Goal: Task Accomplishment & Management: Complete application form

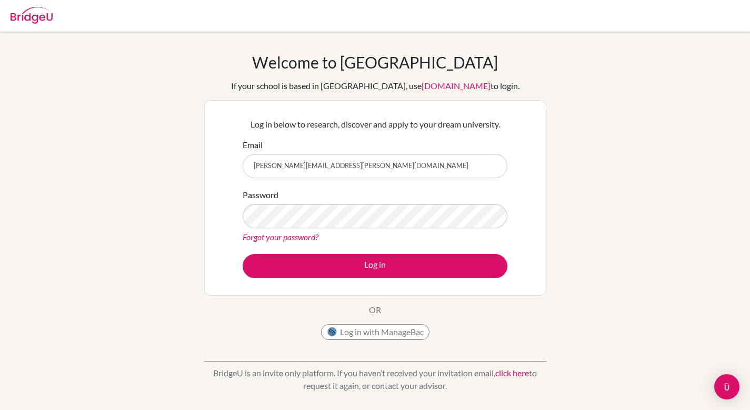
click at [243, 254] on button "Log in" at bounding box center [375, 266] width 265 height 24
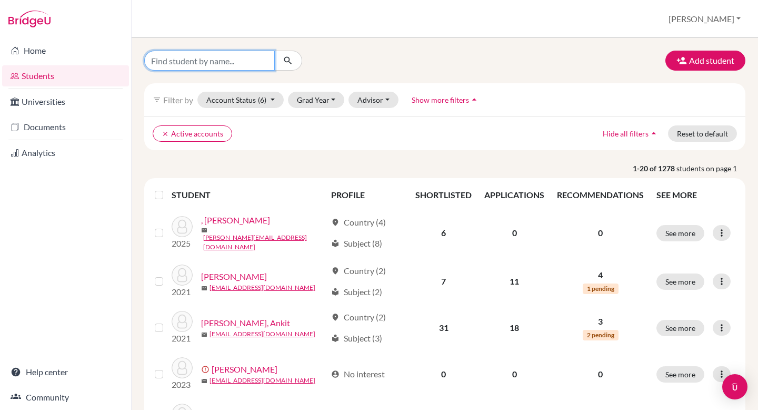
click at [196, 58] on input "Find student by name..." at bounding box center [209, 61] width 131 height 20
type input "anjolee"
click button "submit" at bounding box center [288, 61] width 28 height 20
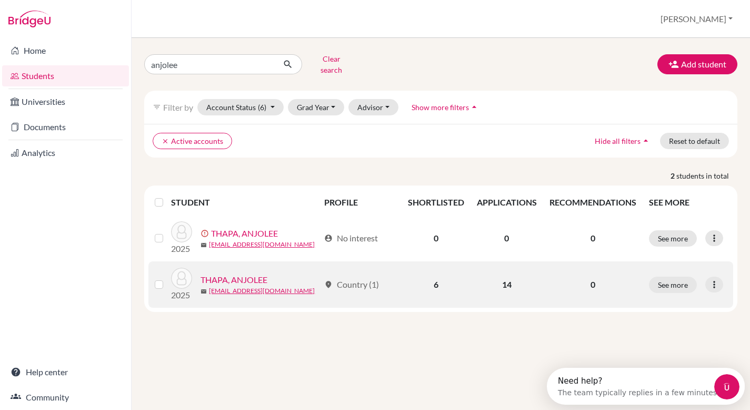
click at [255, 273] on link "THAPA, ANJOLEE" at bounding box center [234, 279] width 67 height 13
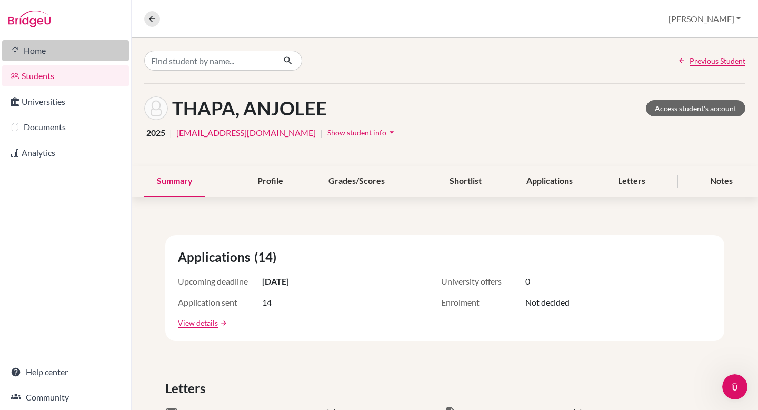
click at [40, 48] on link "Home" at bounding box center [65, 50] width 127 height 21
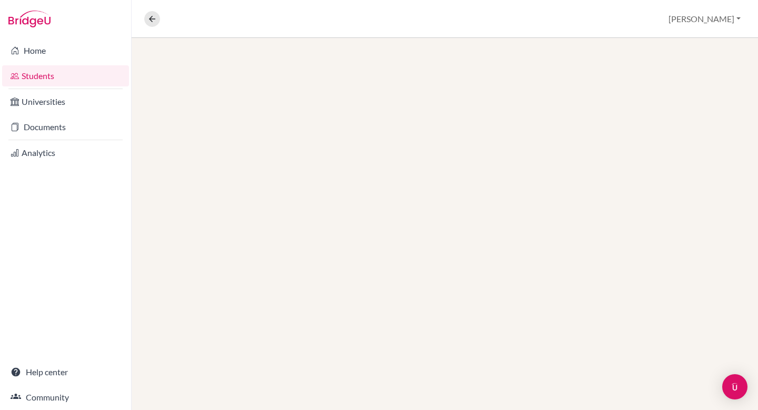
click at [42, 129] on link "Documents" at bounding box center [65, 126] width 127 height 21
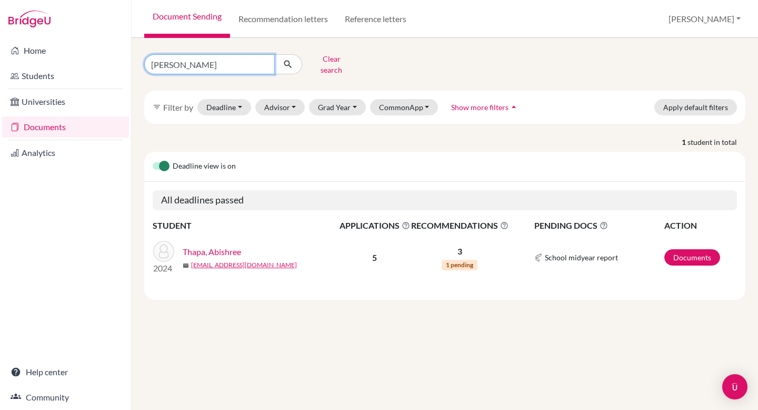
drag, startPoint x: 224, startPoint y: 60, endPoint x: 145, endPoint y: 57, distance: 78.5
click at [145, 57] on input "[PERSON_NAME]" at bounding box center [209, 64] width 131 height 20
type input "anjolee"
click button "submit" at bounding box center [288, 64] width 28 height 20
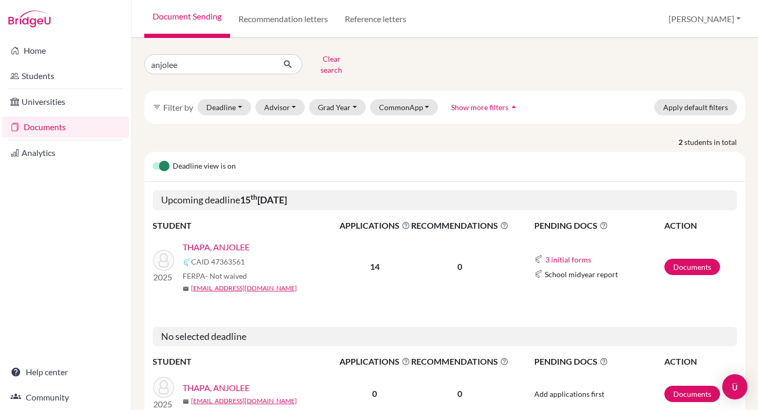
click at [205, 241] on link "THAPA, ANJOLEE" at bounding box center [216, 247] width 67 height 13
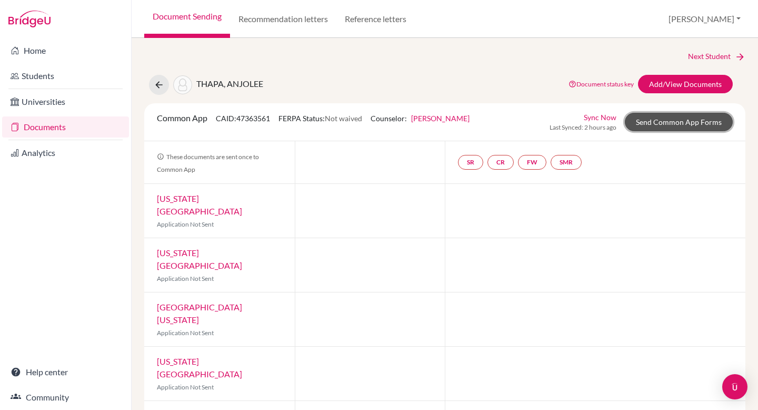
click at [658, 119] on link "Send Common App Forms" at bounding box center [679, 122] width 108 height 18
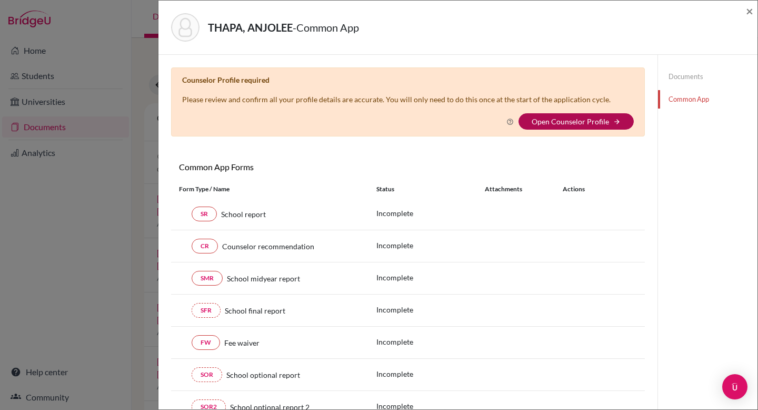
click at [566, 124] on link "Open Counselor Profile" at bounding box center [570, 121] width 77 height 9
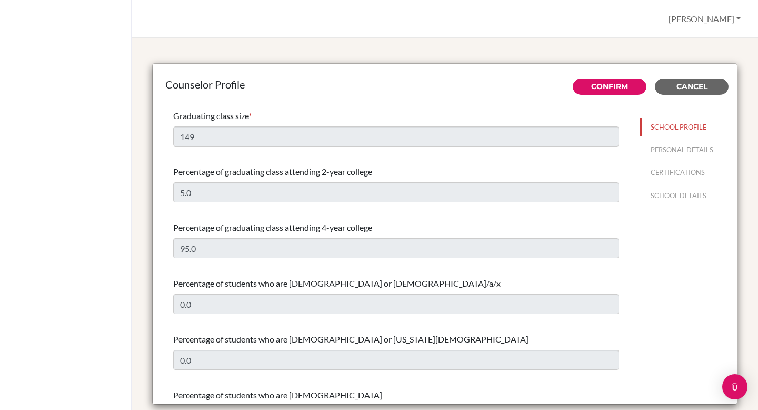
select select "1"
select select "320827"
click at [662, 151] on button "PERSONAL DETAILS" at bounding box center [688, 150] width 97 height 18
type input "[PERSON_NAME]"
type input "Karki"
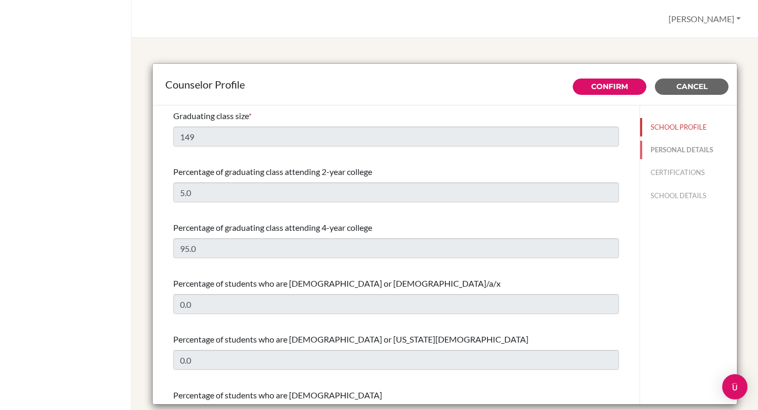
type input "Advisor"
type input "977.9841001600"
type input "sarah.karki@gihe.edu.np"
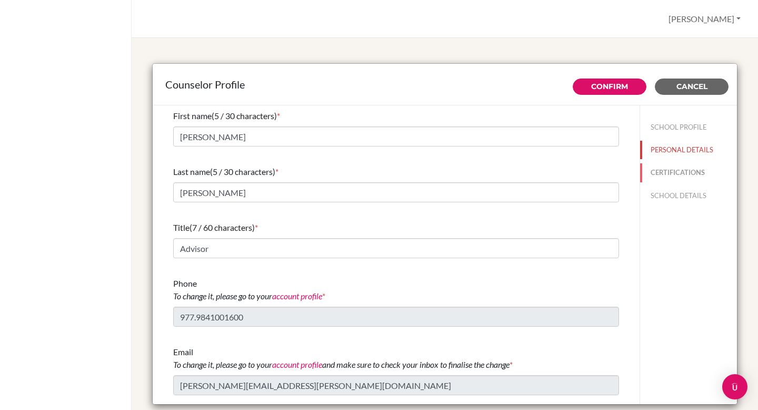
click at [681, 170] on button "CERTIFICATIONS" at bounding box center [688, 172] width 97 height 18
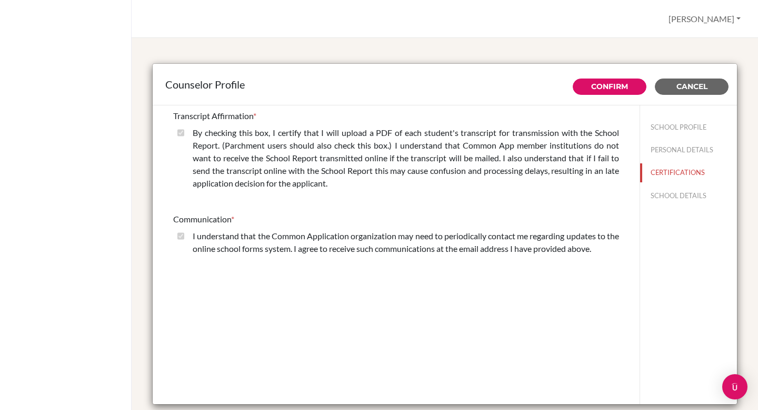
click at [668, 205] on div "SCHOOL PROFILE PERSONAL DETAILS CERTIFICATIONS SCHOOL DETAILS" at bounding box center [688, 159] width 97 height 108
click at [666, 199] on button "SCHOOL DETAILS" at bounding box center [688, 195] width 97 height 18
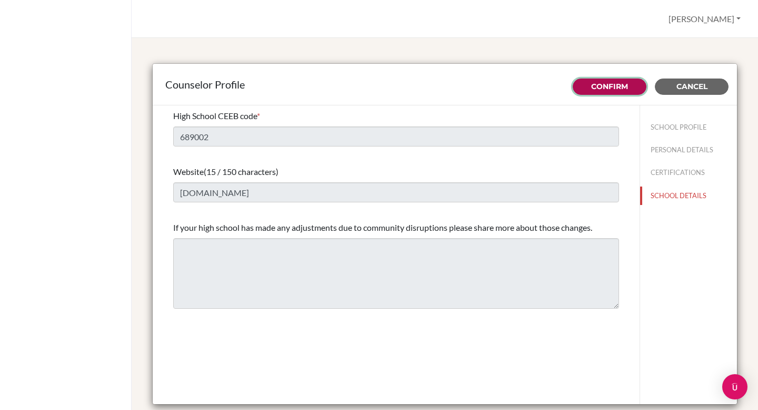
click at [607, 86] on link "Confirm" at bounding box center [609, 86] width 37 height 9
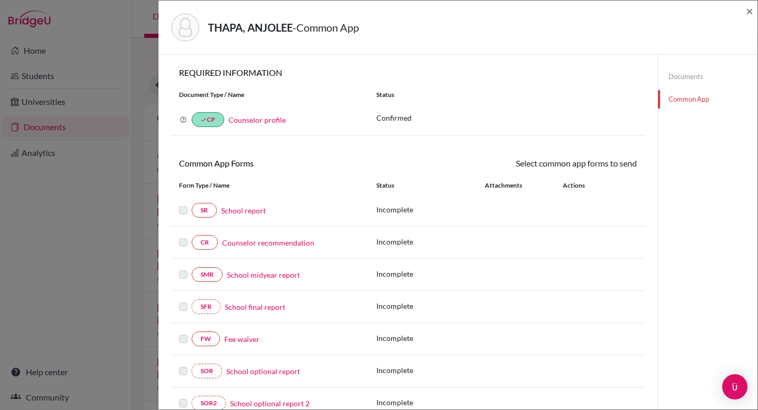
click at [676, 82] on link "Documents" at bounding box center [707, 76] width 99 height 18
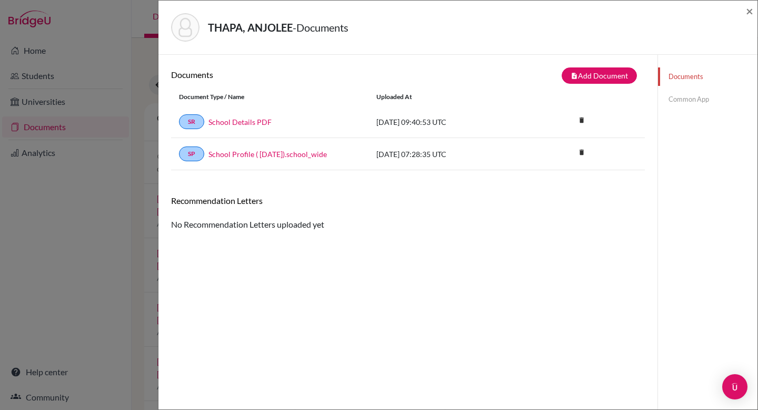
click at [670, 97] on link "Common App" at bounding box center [707, 99] width 99 height 18
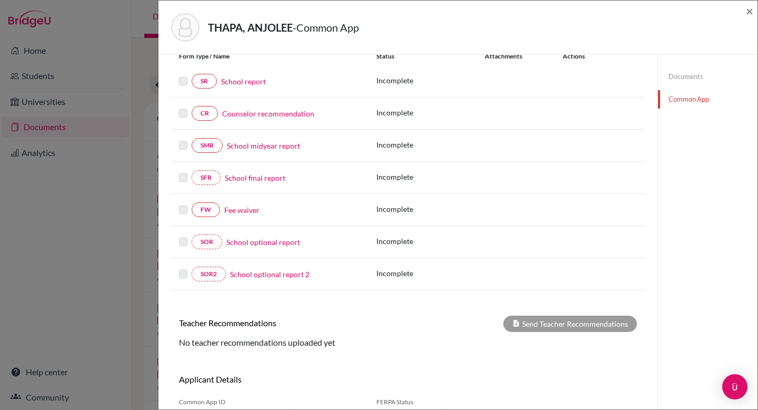
scroll to position [129, 0]
click at [181, 203] on label at bounding box center [183, 203] width 8 height 0
click at [205, 211] on link "FW" at bounding box center [206, 209] width 28 height 15
click at [242, 209] on link "Fee waiver" at bounding box center [241, 209] width 35 height 11
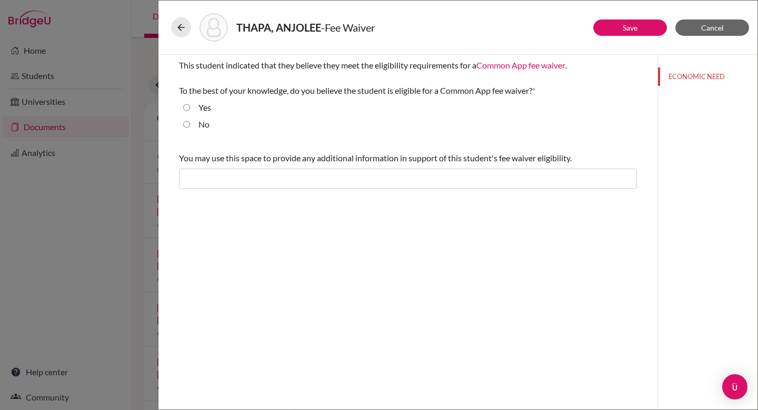
click at [183, 106] on div "Yes" at bounding box center [408, 109] width 458 height 17
click at [185, 107] on input "Yes" at bounding box center [186, 107] width 7 height 13
radio input "true"
click at [635, 29] on link "Save" at bounding box center [630, 27] width 15 height 9
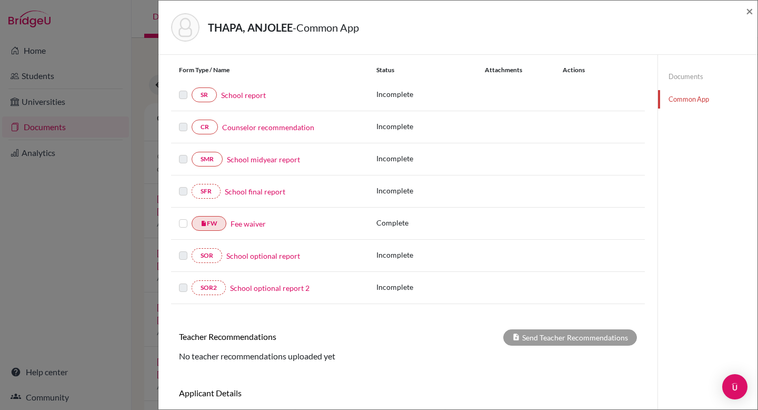
scroll to position [118, 0]
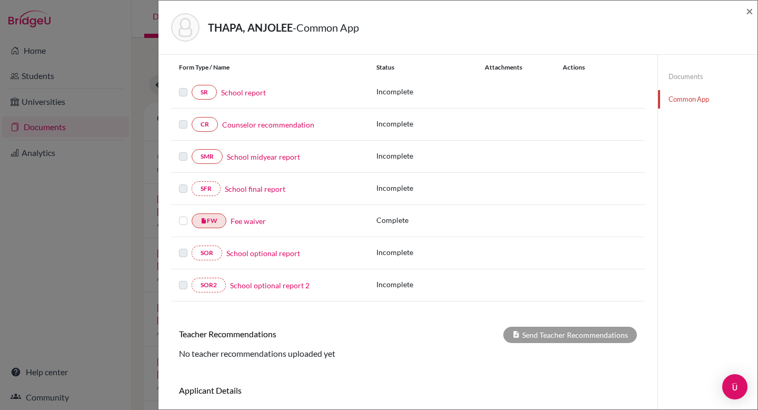
click at [185, 214] on label at bounding box center [183, 214] width 8 height 0
click at [0, 0] on input "checkbox" at bounding box center [0, 0] width 0 height 0
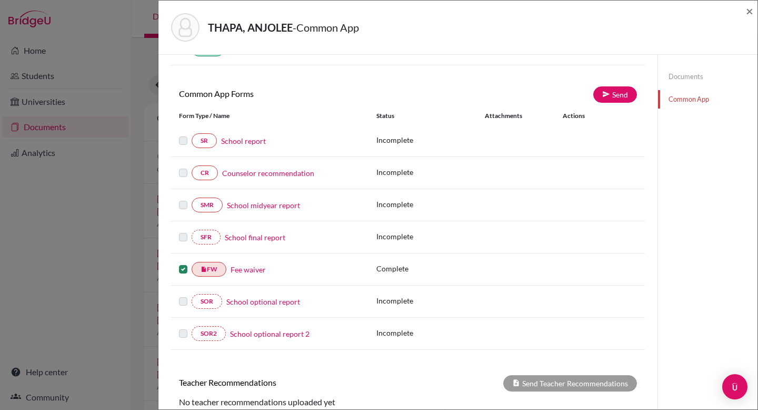
scroll to position [0, 0]
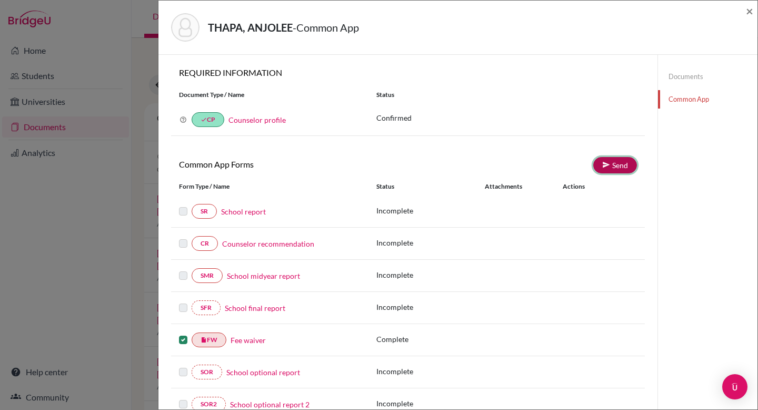
click at [593, 167] on link "Send" at bounding box center [615, 165] width 44 height 16
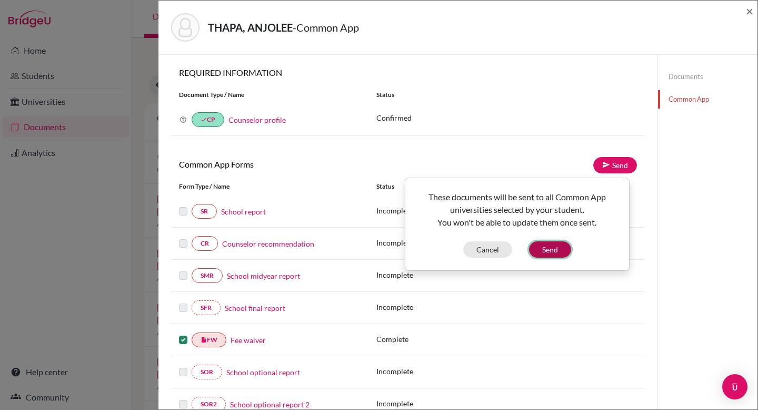
click at [555, 252] on button "Send" at bounding box center [550, 249] width 42 height 16
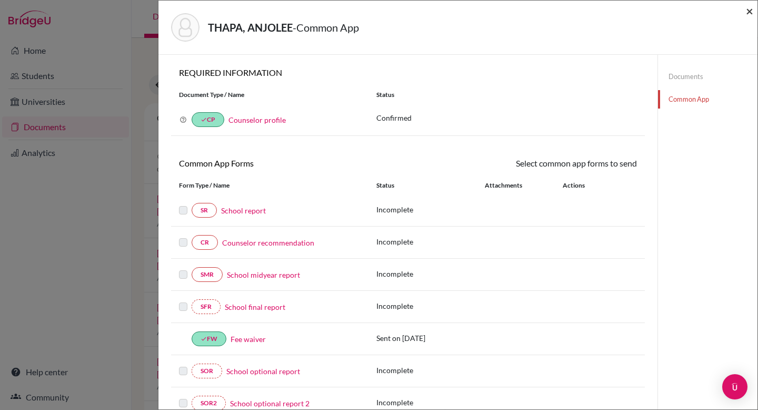
click at [750, 6] on span "×" at bounding box center [749, 10] width 7 height 15
